Goal: Task Accomplishment & Management: Manage account settings

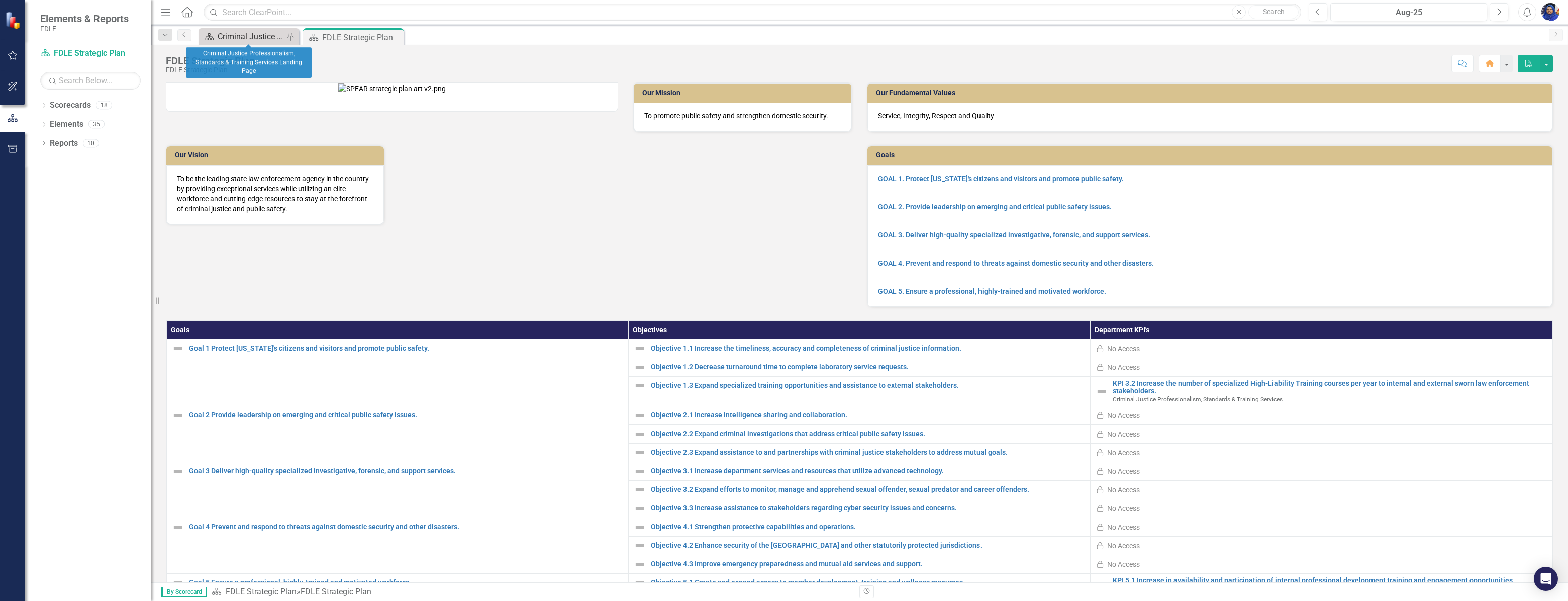
click at [254, 32] on div "Criminal Justice Professionalism, Standards & Training Services Landing Page" at bounding box center [250, 36] width 66 height 12
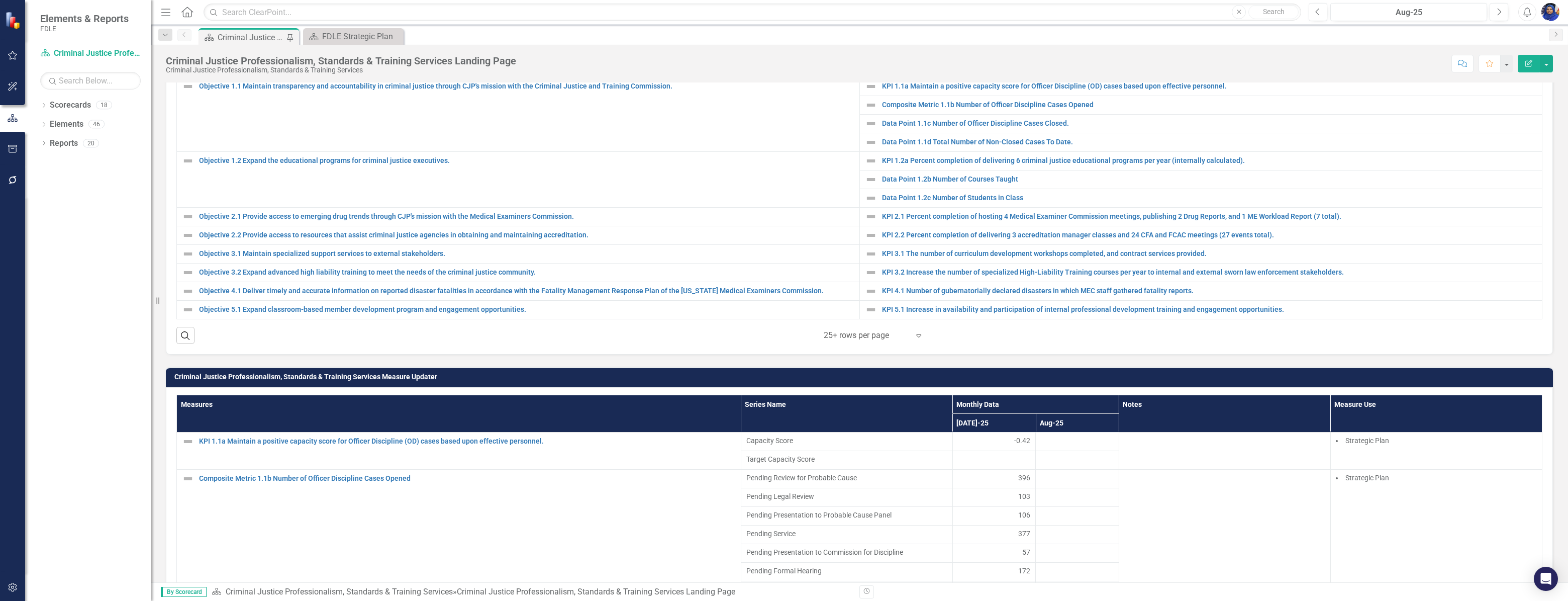
scroll to position [274, 0]
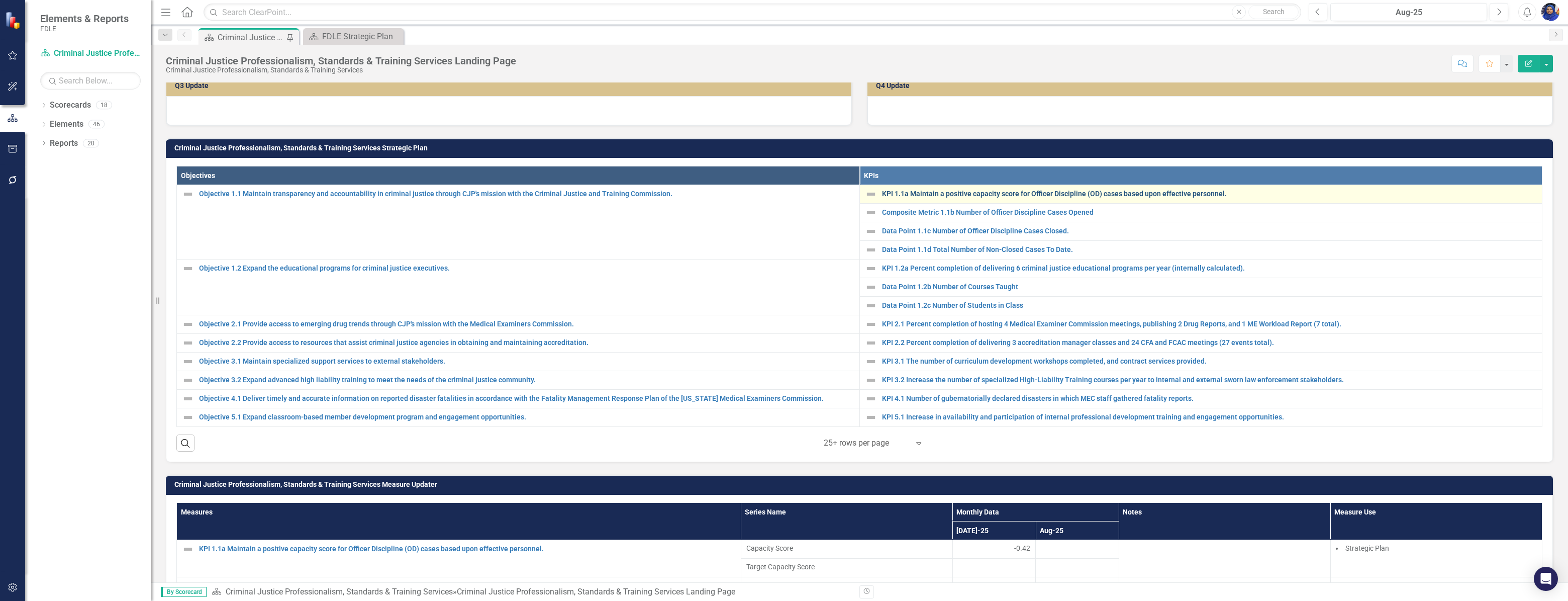
click at [957, 198] on link "KPI 1.1a Maintain a positive capacity score for Officer Discipline (OD) cases b…" at bounding box center [1209, 193] width 655 height 7
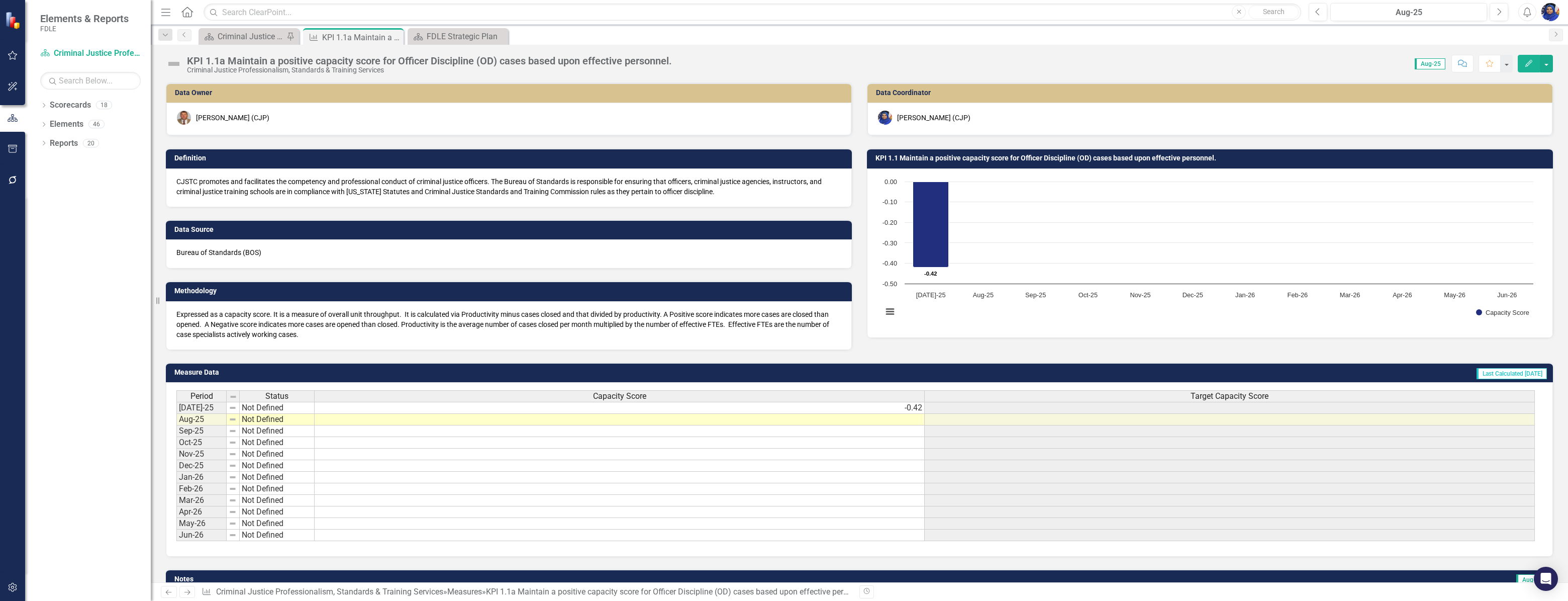
click at [908, 418] on td at bounding box center [620, 420] width 611 height 12
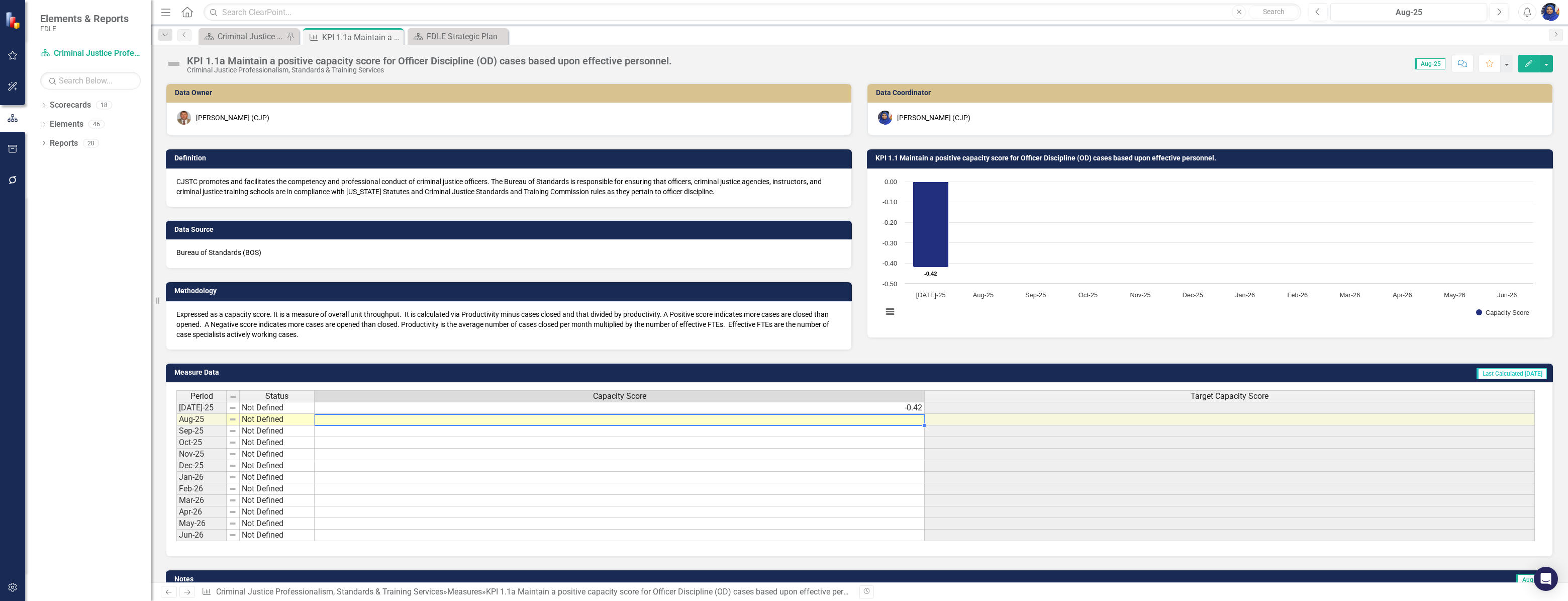
click at [908, 418] on td at bounding box center [620, 420] width 611 height 12
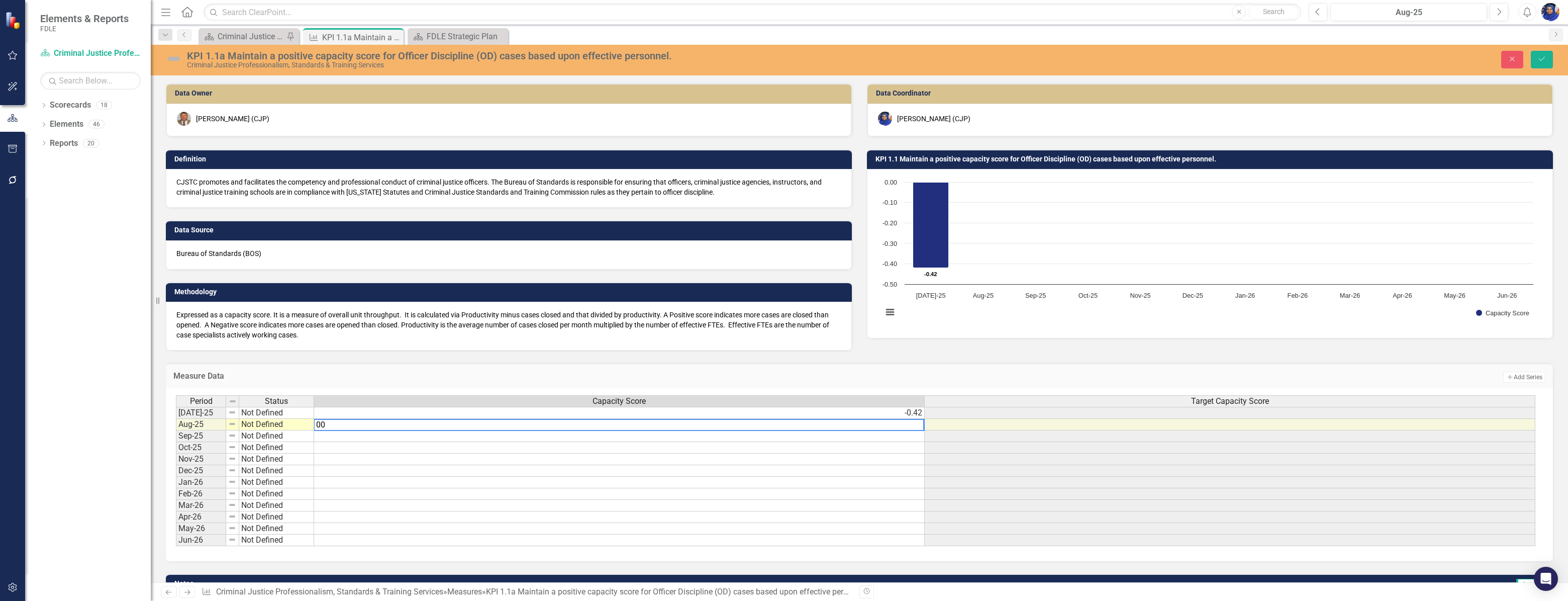
type textarea "0"
click at [259, 37] on div "Criminal Justice Professionalism, Standards & Training Services Landing Page" at bounding box center [250, 36] width 66 height 12
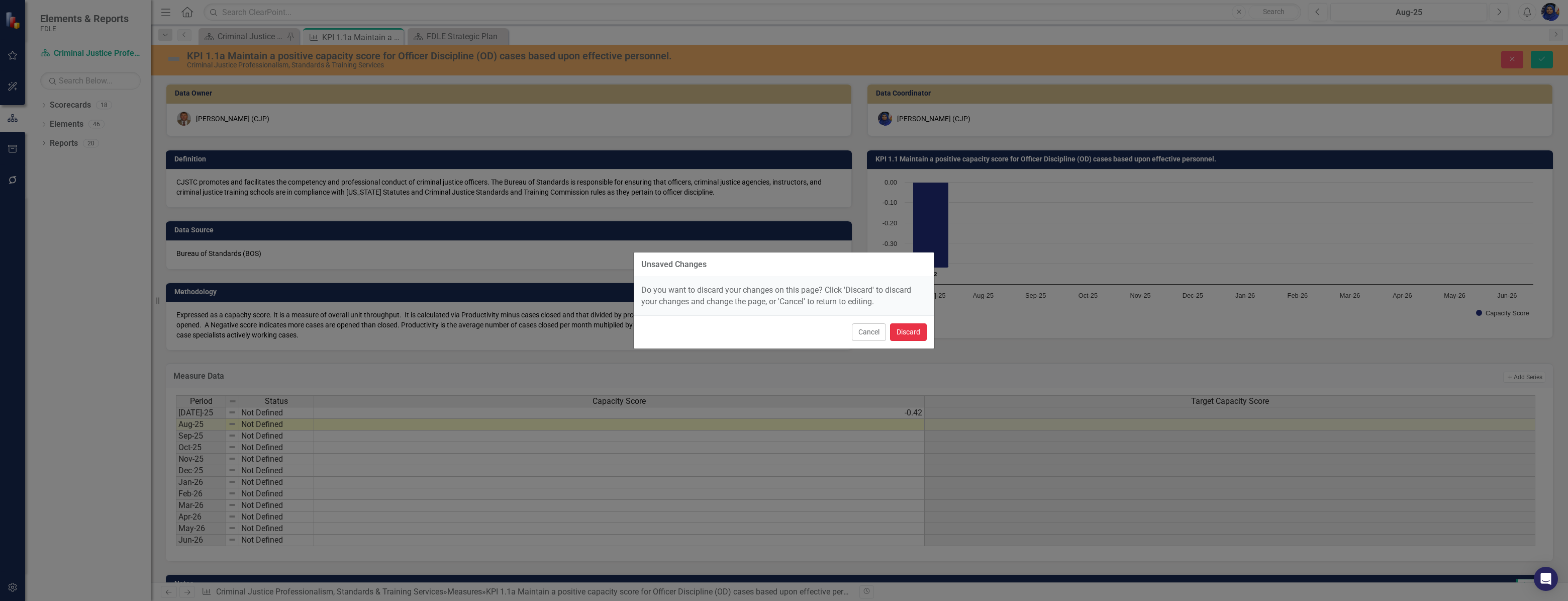
click at [905, 333] on button "Discard" at bounding box center [908, 332] width 36 height 17
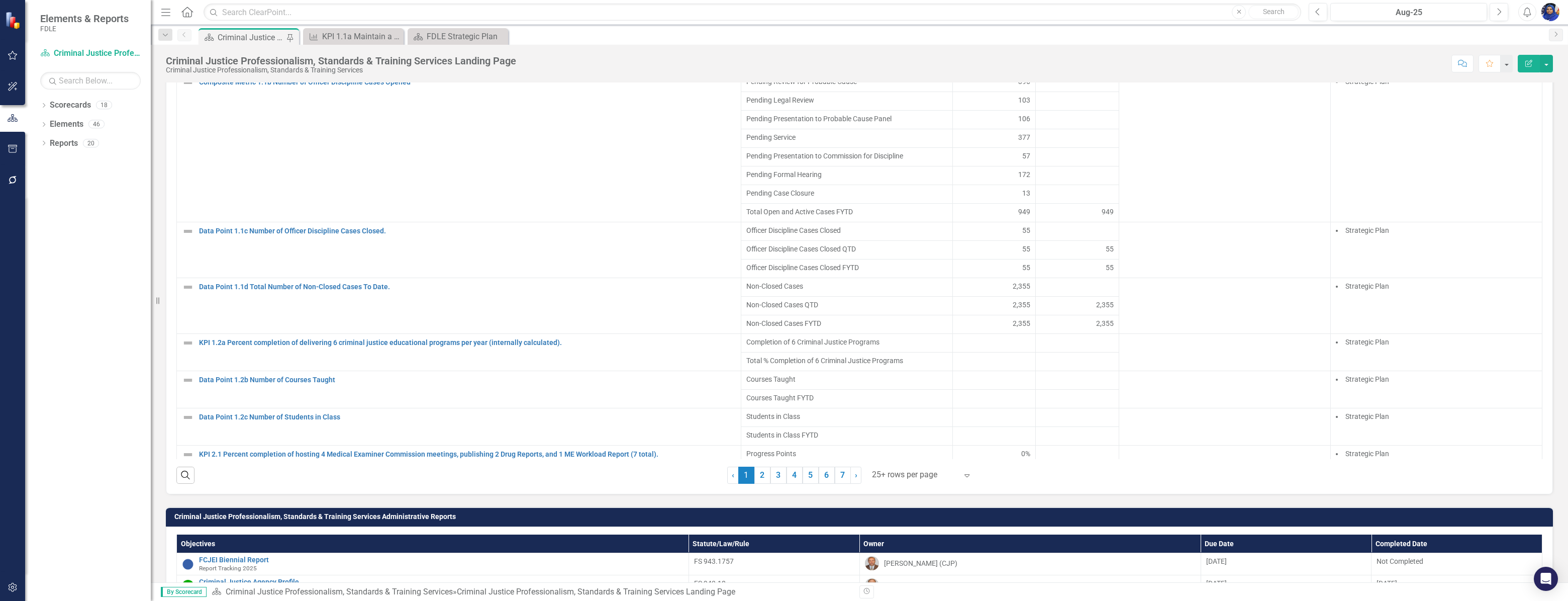
scroll to position [777, 0]
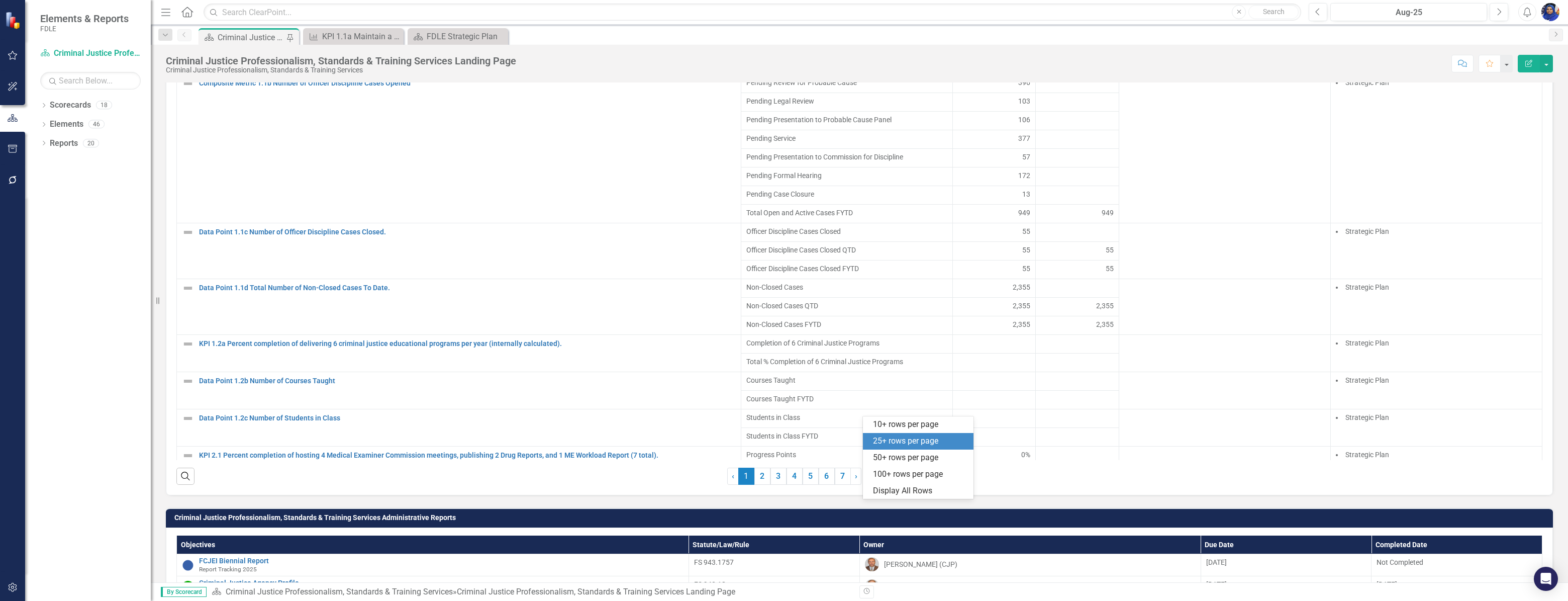
click at [909, 483] on div at bounding box center [915, 476] width 85 height 13
click at [907, 491] on div "Display All Rows" at bounding box center [920, 491] width 94 height 12
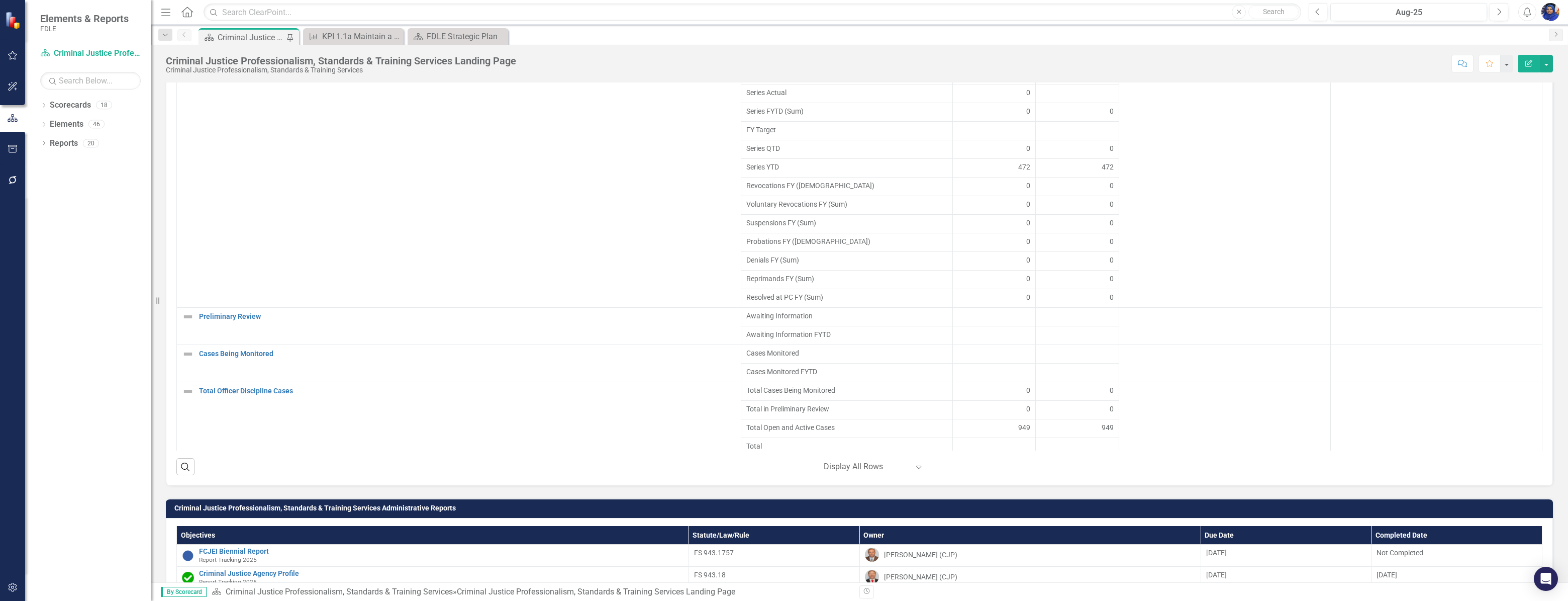
scroll to position [960, 0]
